Goal: Information Seeking & Learning: Learn about a topic

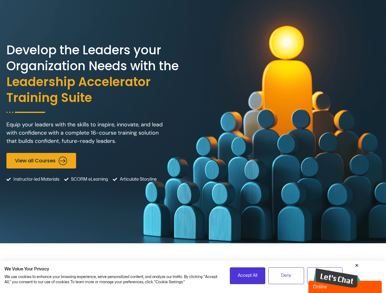
click at [193, 147] on div "Develop the Leaders your Organization Needs with the Leadership Accelerator Tra…" at bounding box center [192, 122] width 373 height 244
click at [248, 276] on span "Accept All" at bounding box center [248, 276] width 20 height 7
click at [286, 276] on span "Deny" at bounding box center [286, 276] width 10 height 7
click at [337, 275] on img at bounding box center [337, 279] width 47 height 20
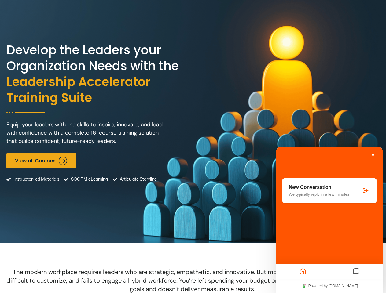
click at [357, 266] on div "Minimize Back Powered by [DOMAIN_NAME] Rate this chat Upload File Insert emoji …" at bounding box center [329, 220] width 107 height 147
